Goal: Information Seeking & Learning: Learn about a topic

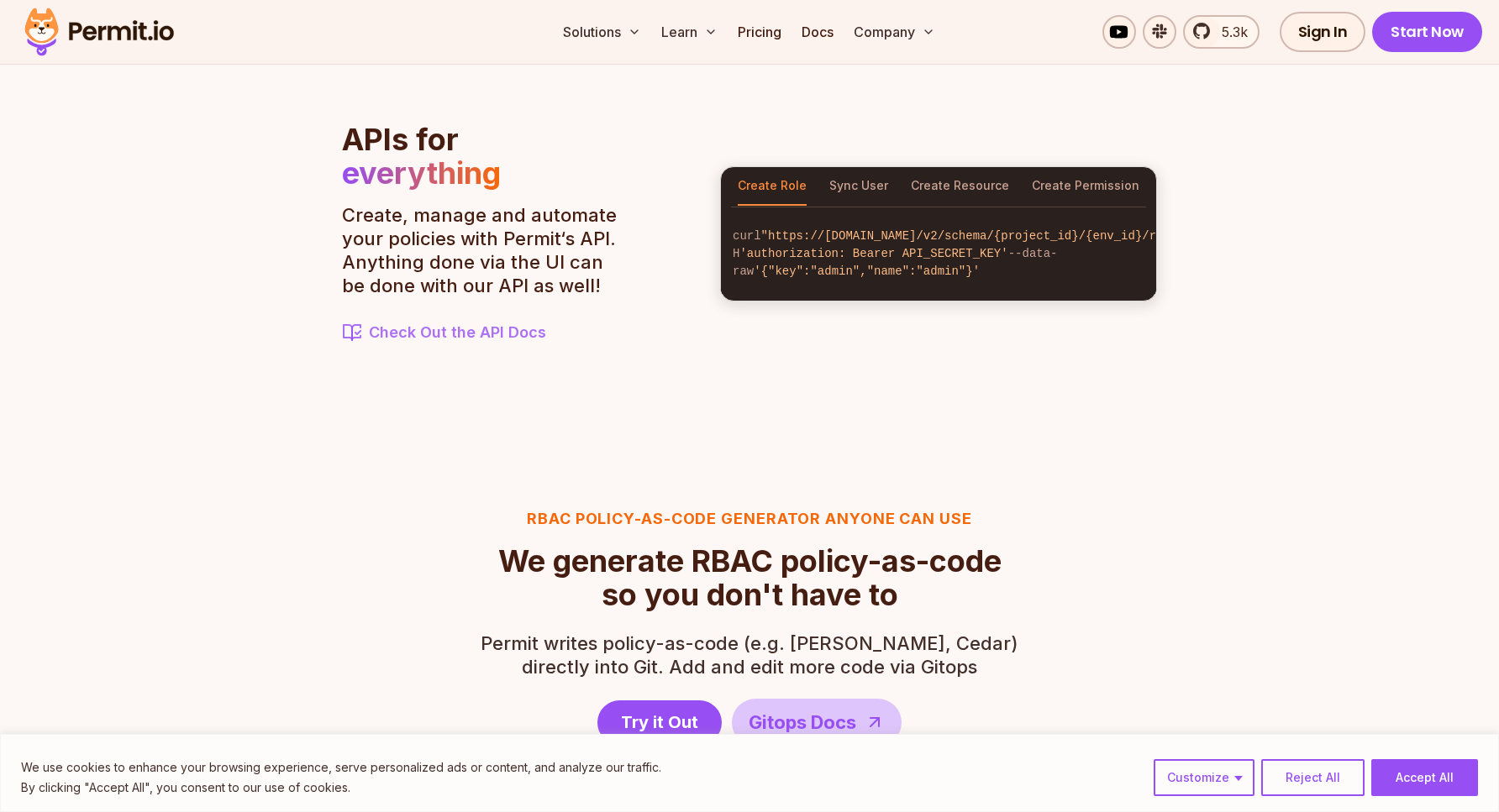
scroll to position [2026, 0]
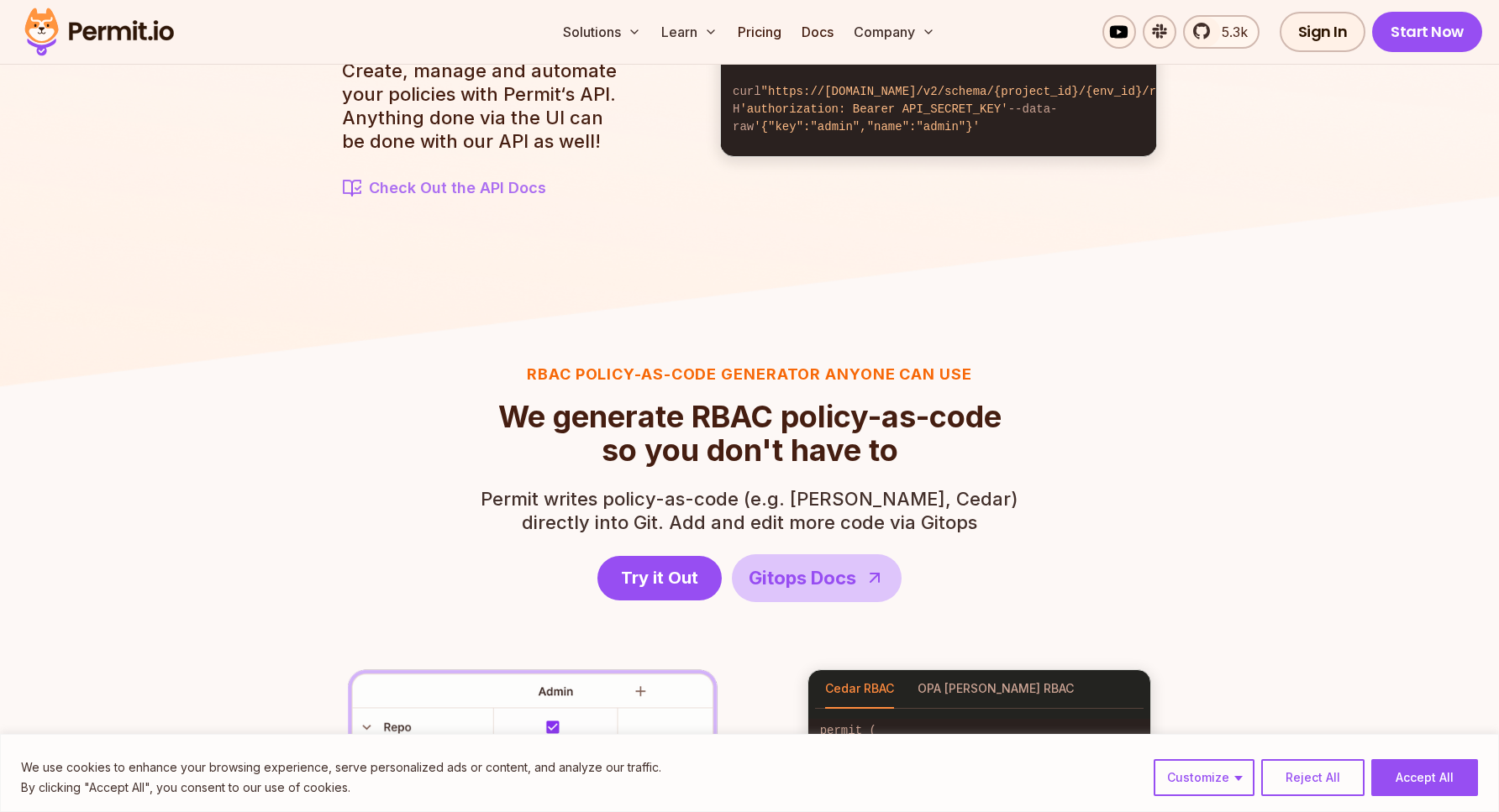
click at [131, 24] on img at bounding box center [99, 32] width 165 height 57
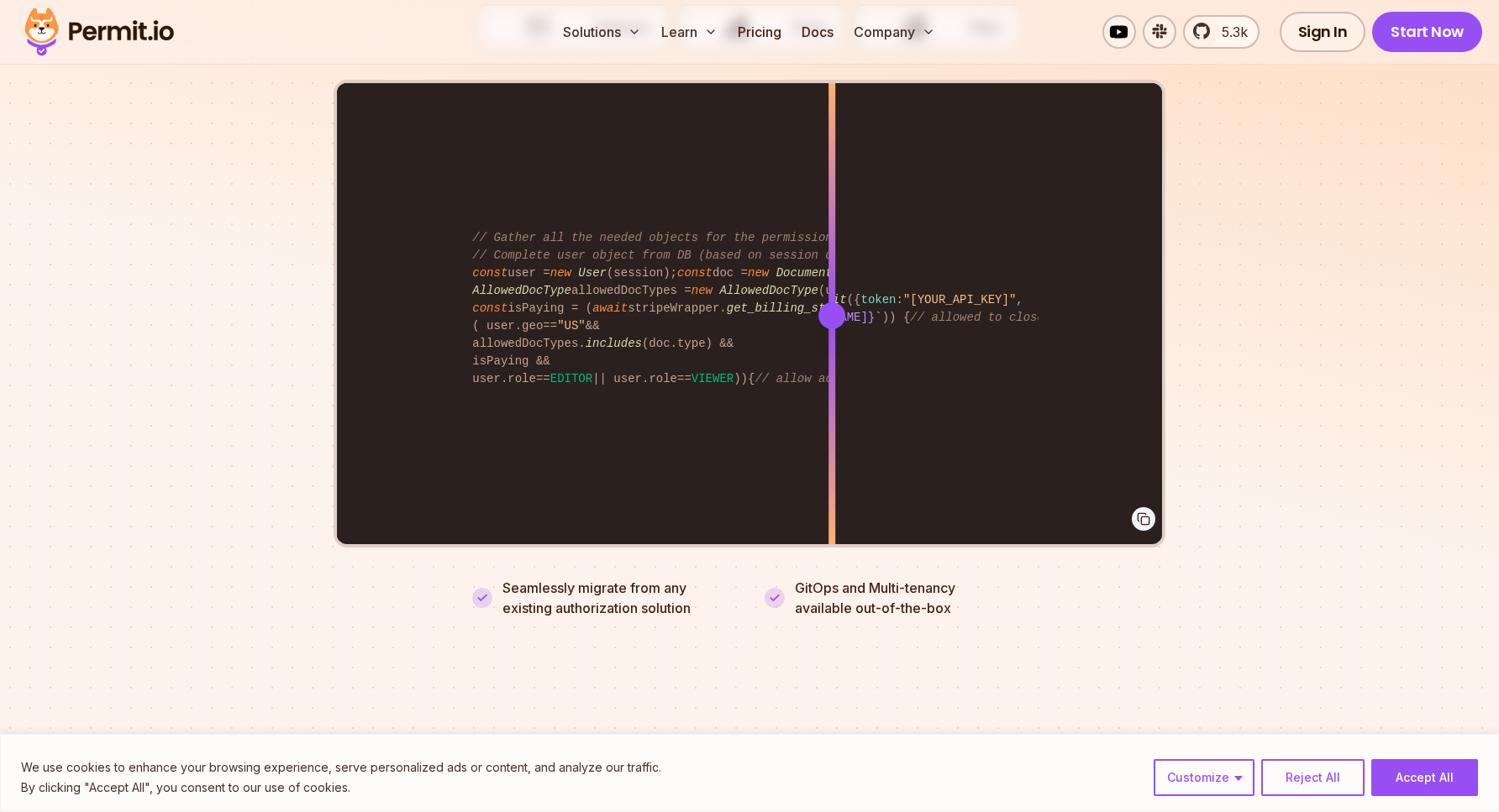
scroll to position [3454, 0]
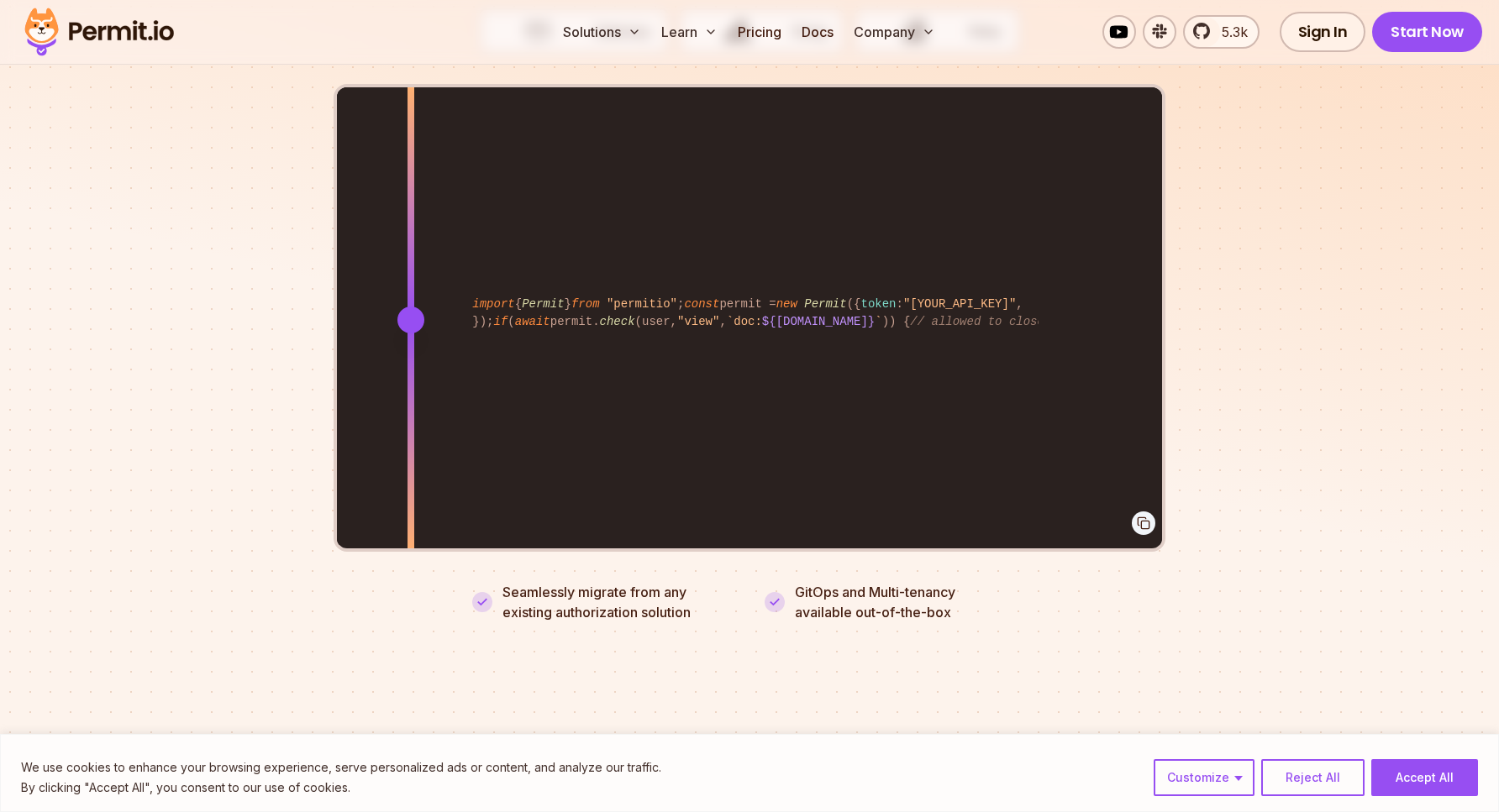
drag, startPoint x: 836, startPoint y: 310, endPoint x: 411, endPoint y: 328, distance: 425.4
click at [411, 328] on div at bounding box center [411, 319] width 7 height 463
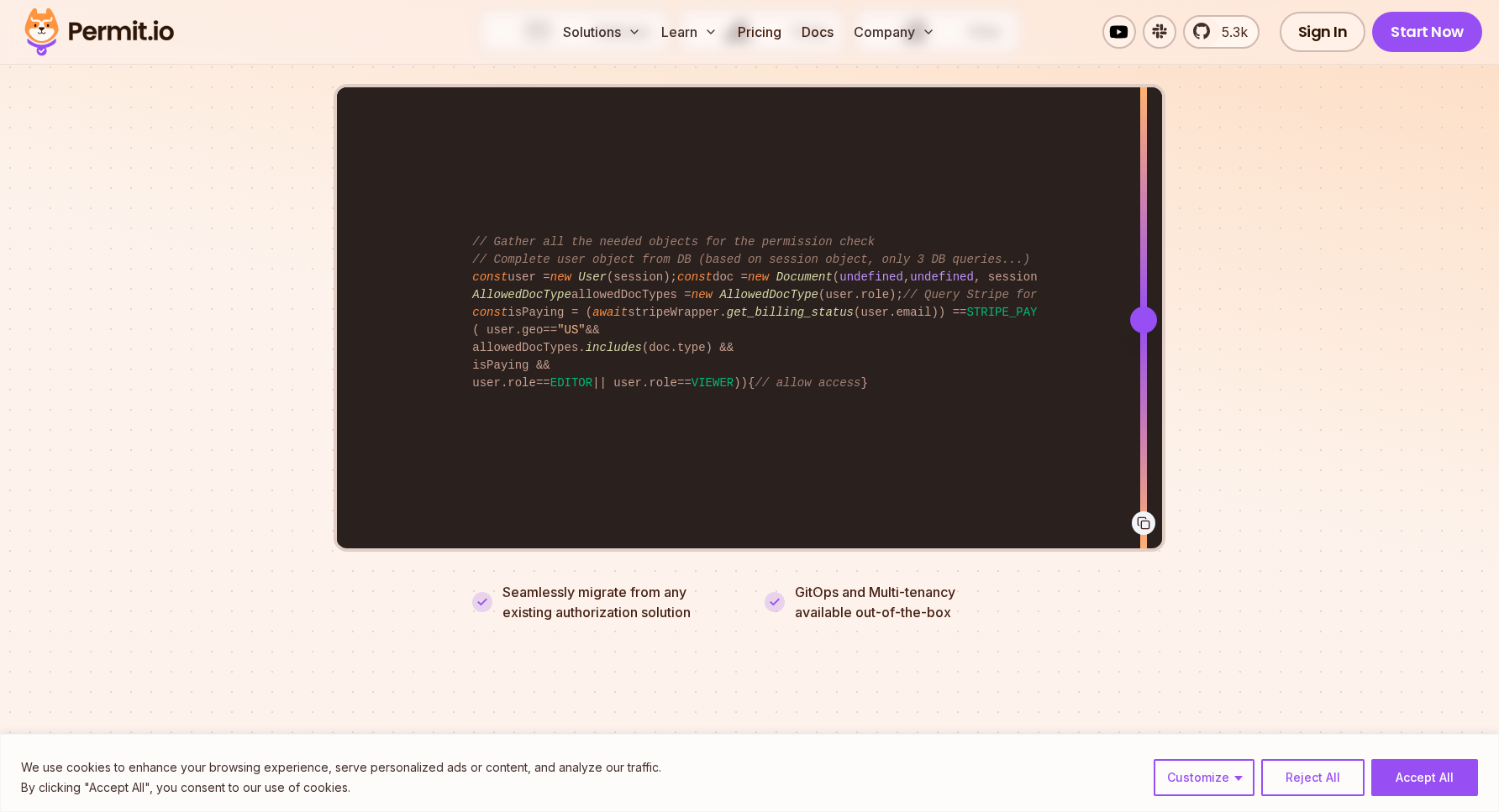
drag, startPoint x: 415, startPoint y: 304, endPoint x: 1128, endPoint y: 346, distance: 714.2
click at [1141, 346] on div at bounding box center [1144, 319] width 7 height 463
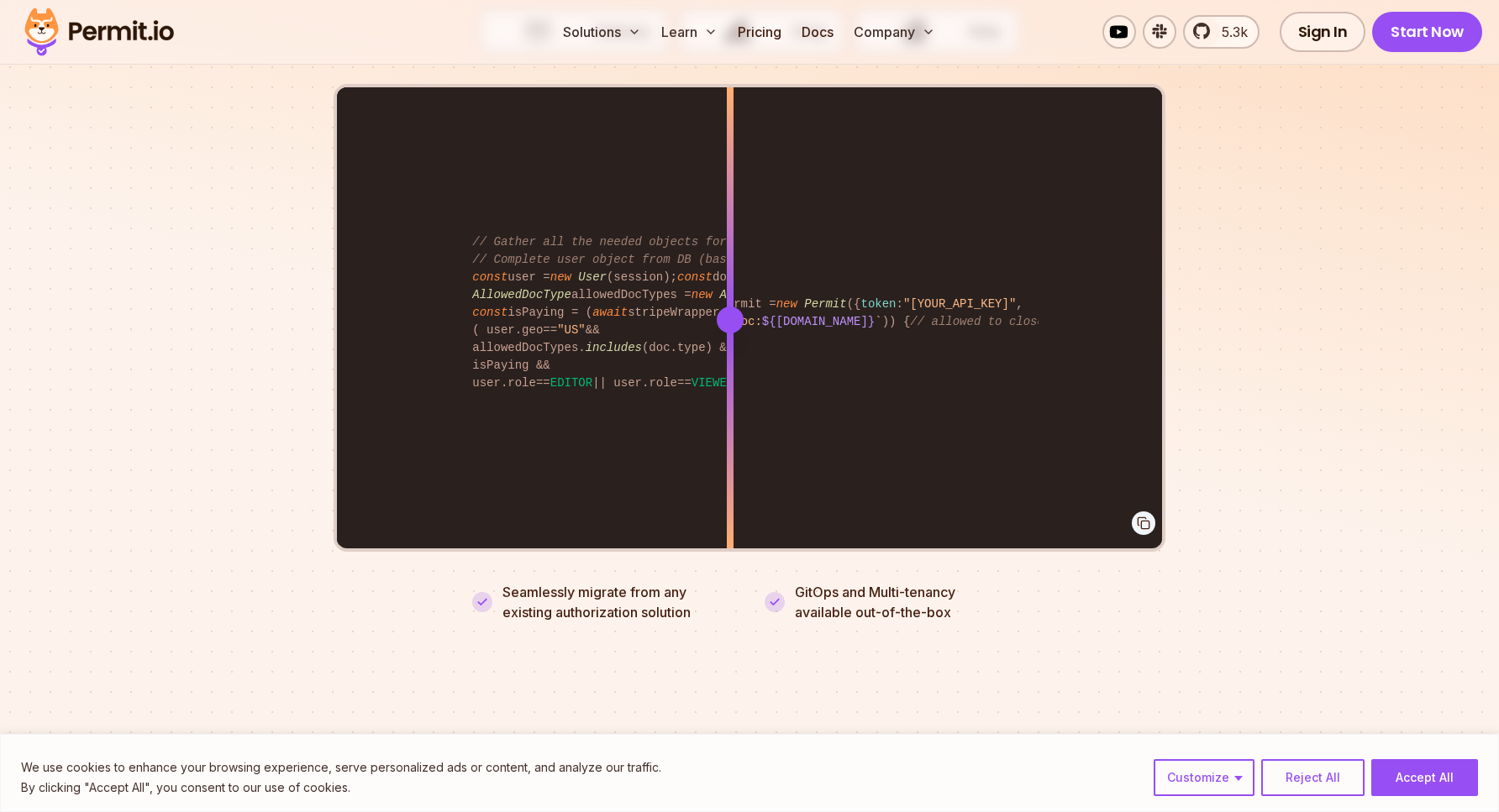
drag, startPoint x: 1128, startPoint y: 346, endPoint x: 771, endPoint y: 341, distance: 357.0
click at [771, 341] on div "import { Permit } from "permitio" ; const permit = new Permit ({ token : "[YOUR…" at bounding box center [750, 319] width 826 height 463
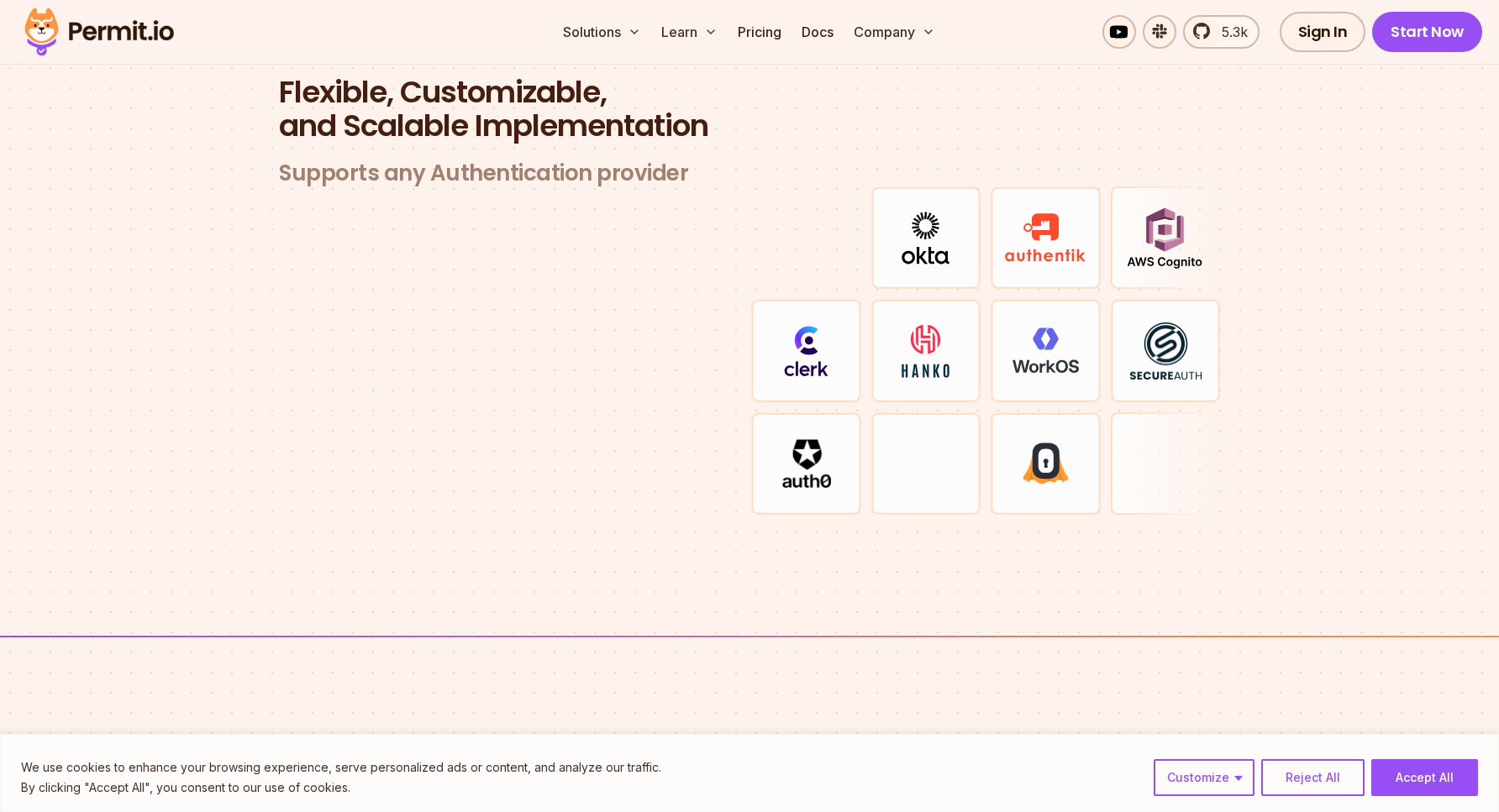
scroll to position [4876, 0]
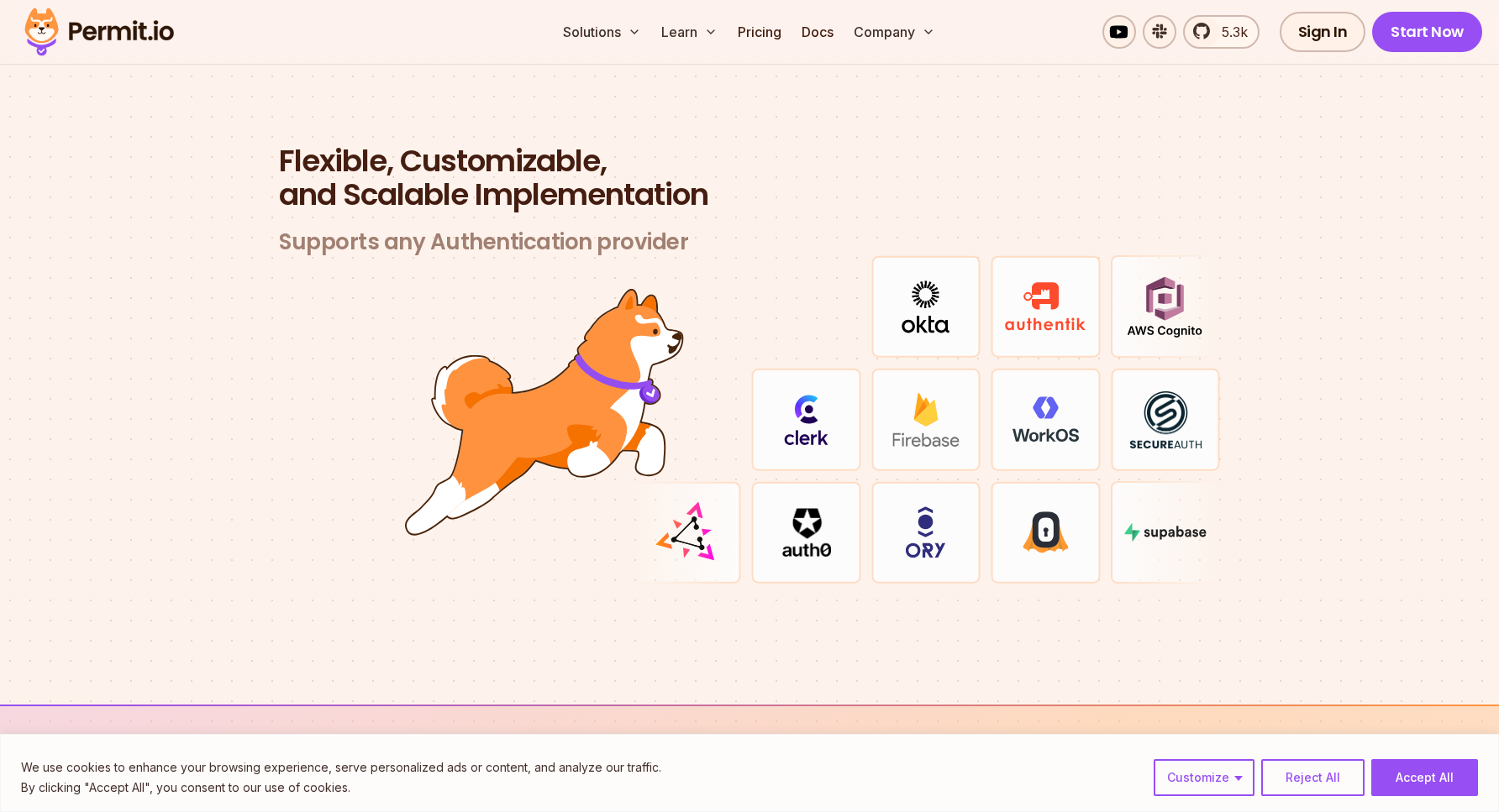
click at [771, 341] on div at bounding box center [805, 307] width 109 height 103
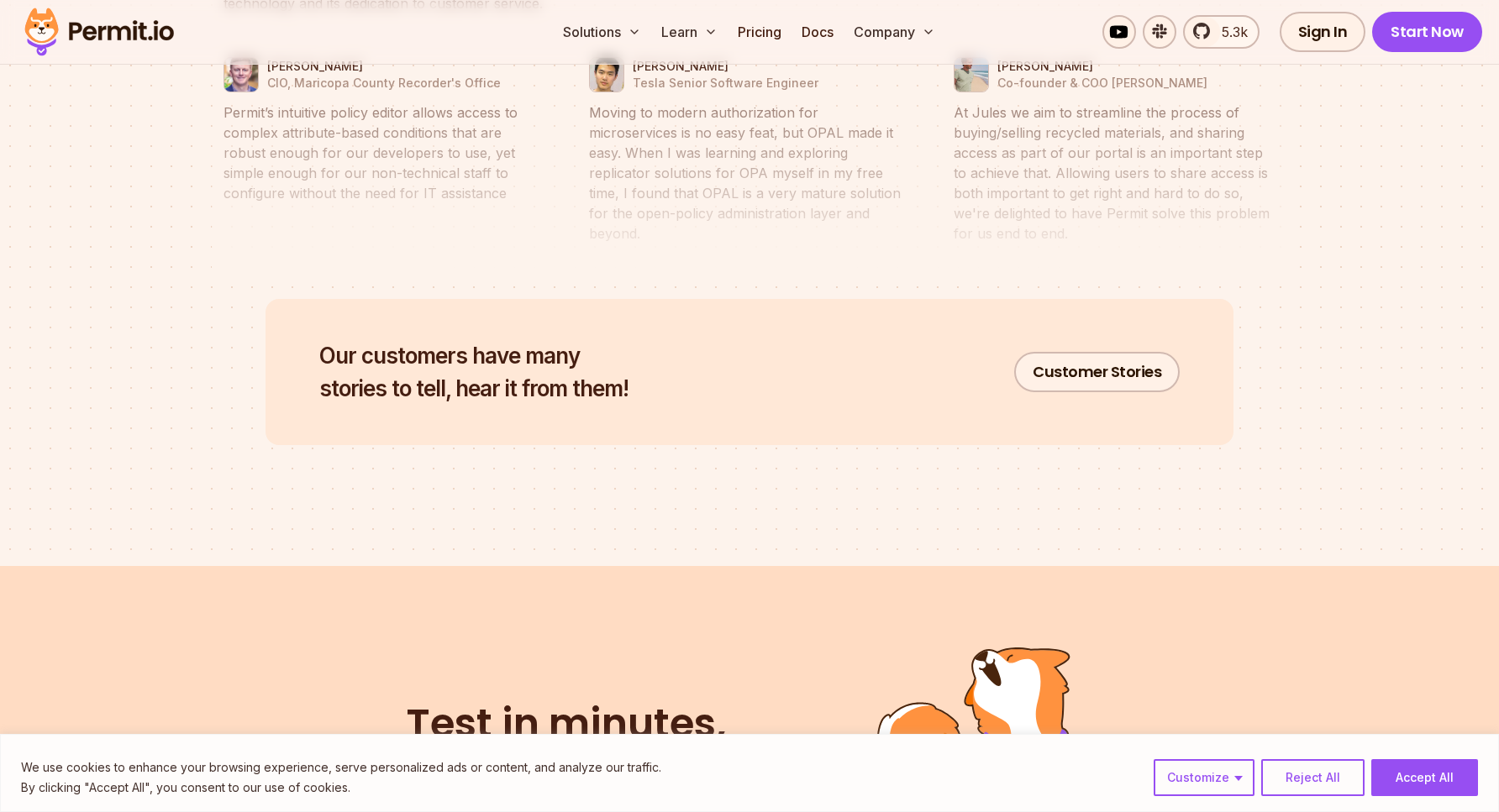
scroll to position [8066, 0]
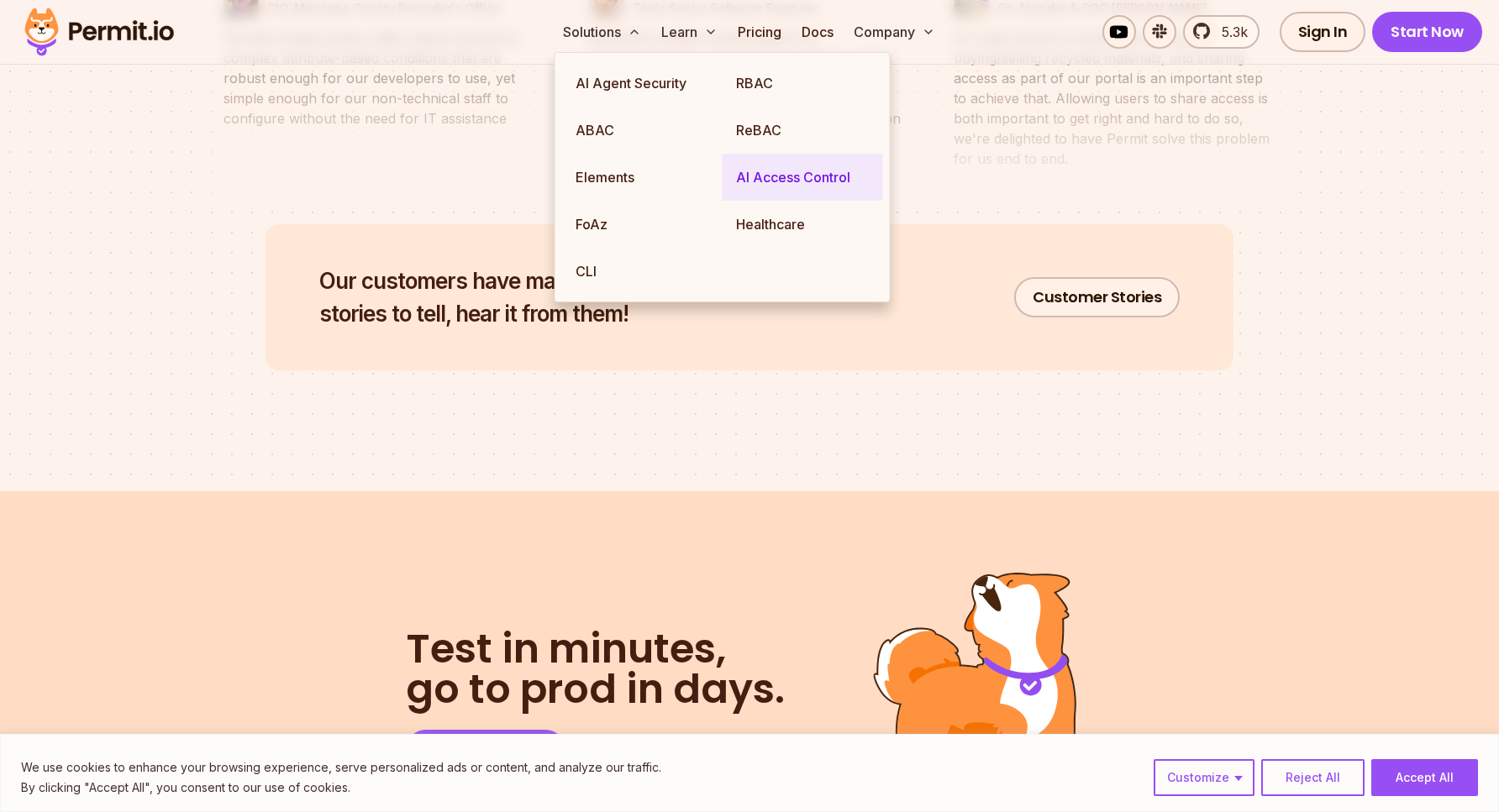
click at [776, 162] on link "AI Access Control" at bounding box center [803, 177] width 160 height 47
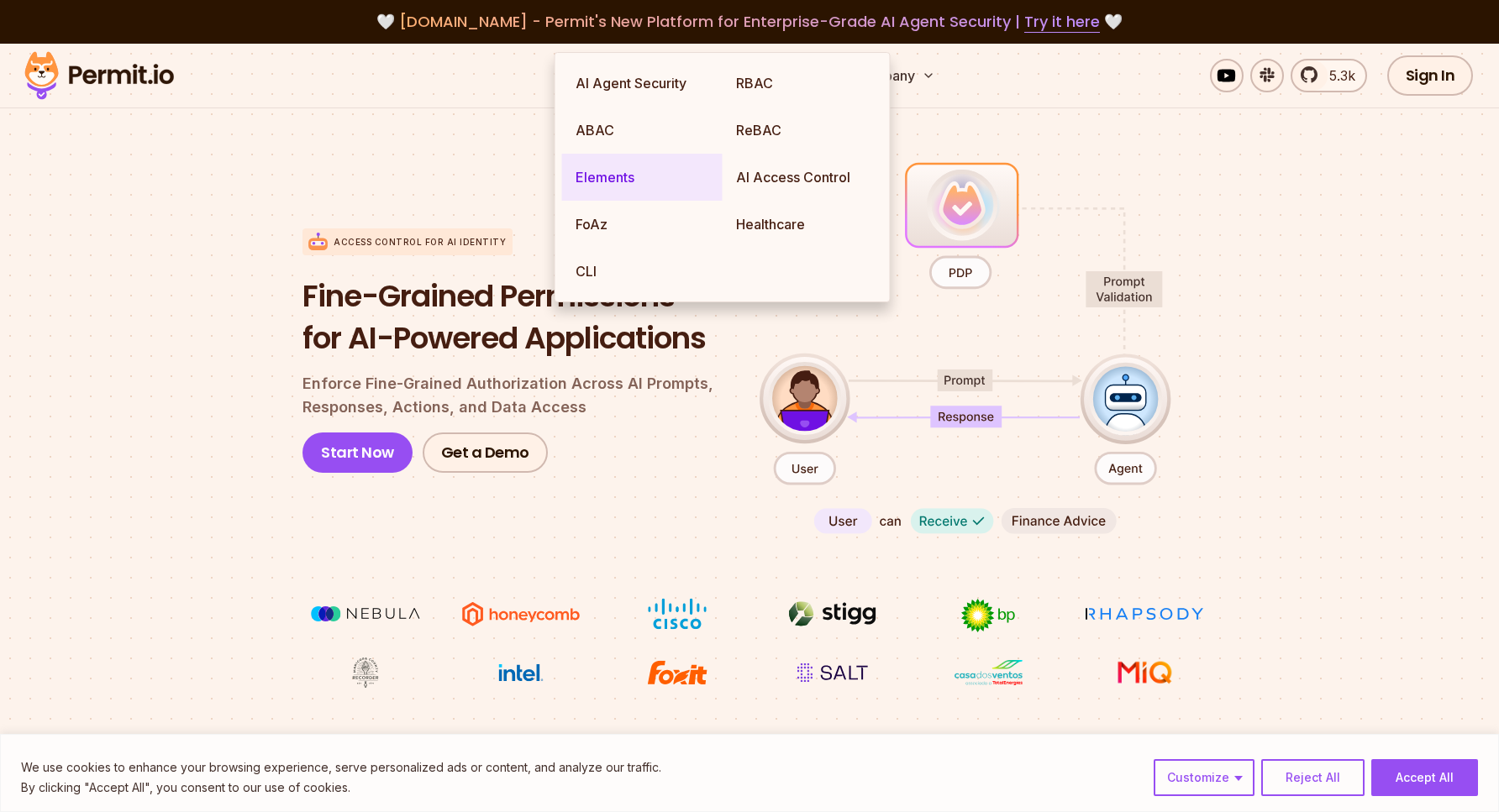
click at [612, 169] on link "Elements" at bounding box center [642, 177] width 160 height 47
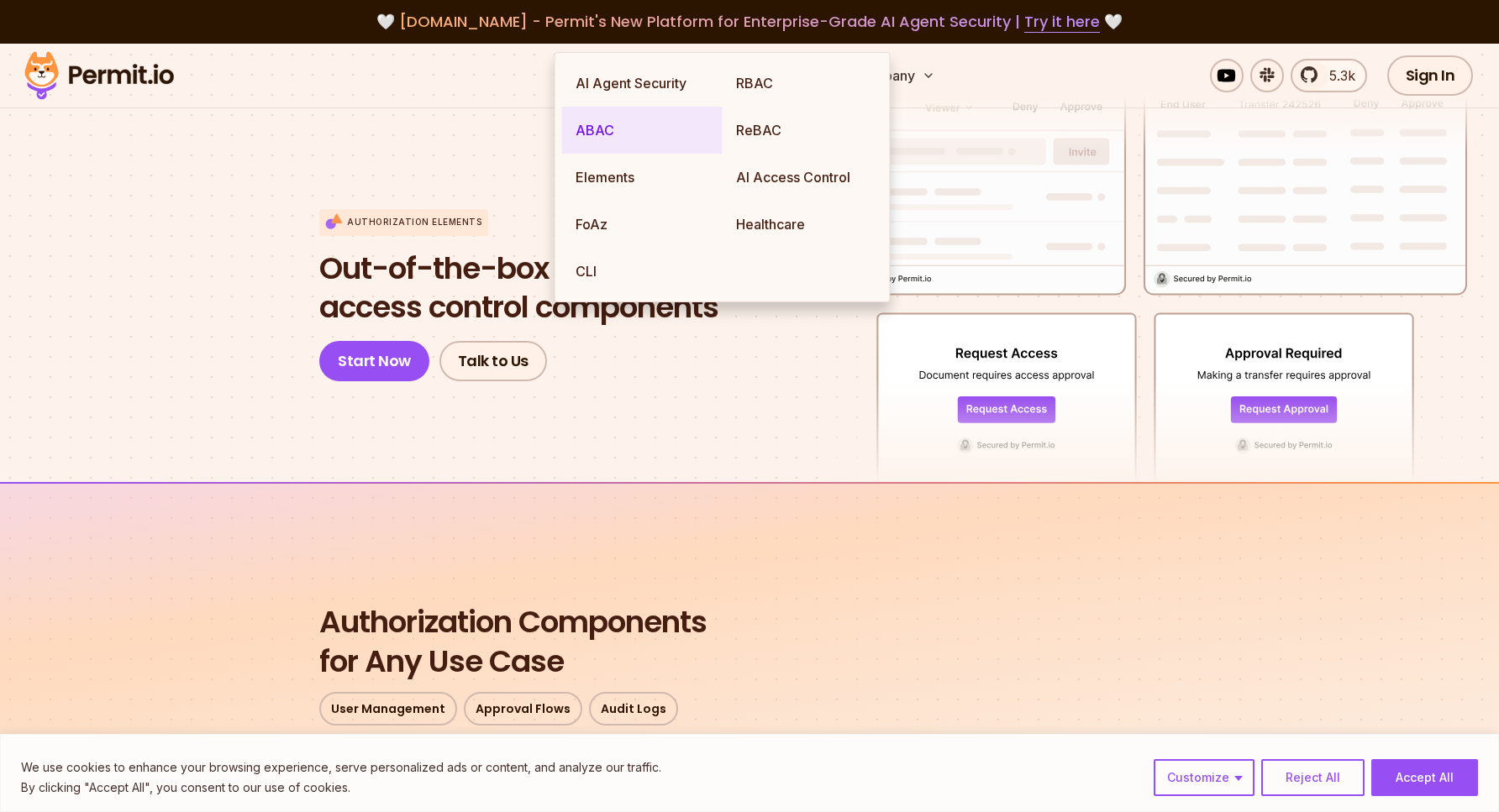
click at [615, 128] on link "ABAC" at bounding box center [642, 130] width 160 height 47
